Goal: Register for event/course

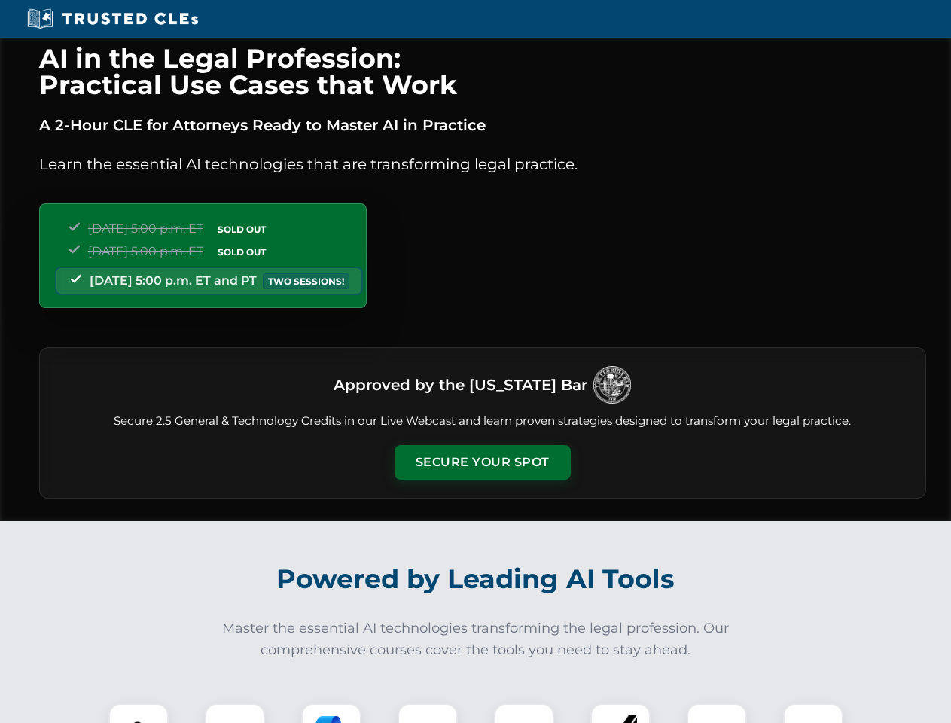
click at [482, 462] on button "Secure Your Spot" at bounding box center [483, 462] width 176 height 35
